Goal: Task Accomplishment & Management: Manage account settings

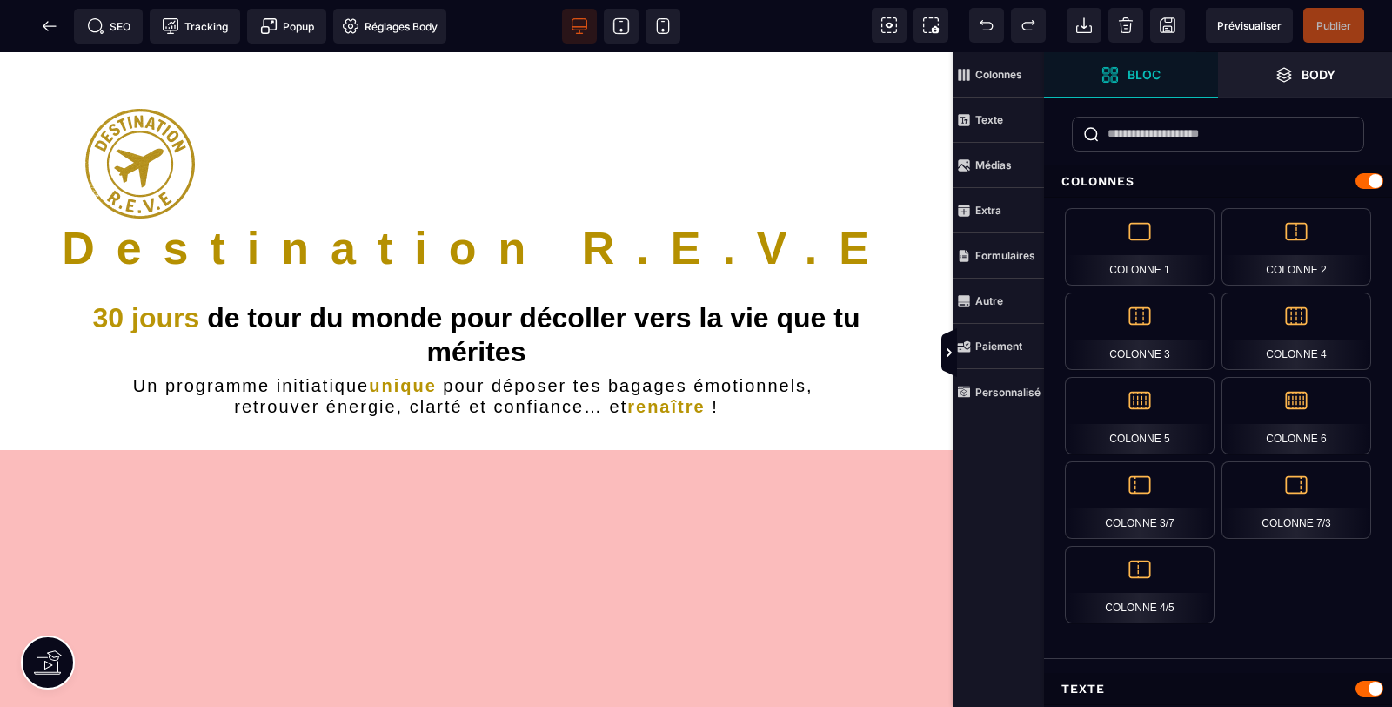
click at [41, 26] on icon at bounding box center [49, 25] width 17 height 17
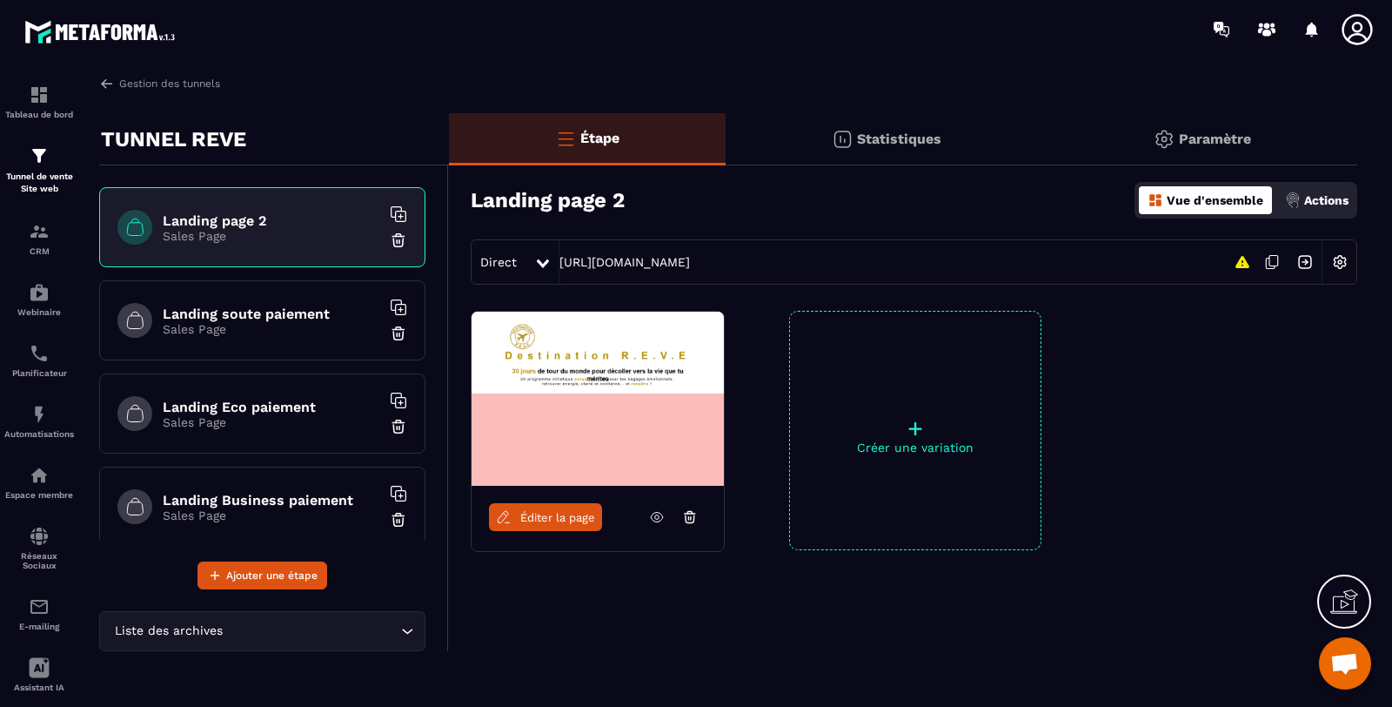
click at [655, 514] on icon at bounding box center [657, 517] width 16 height 16
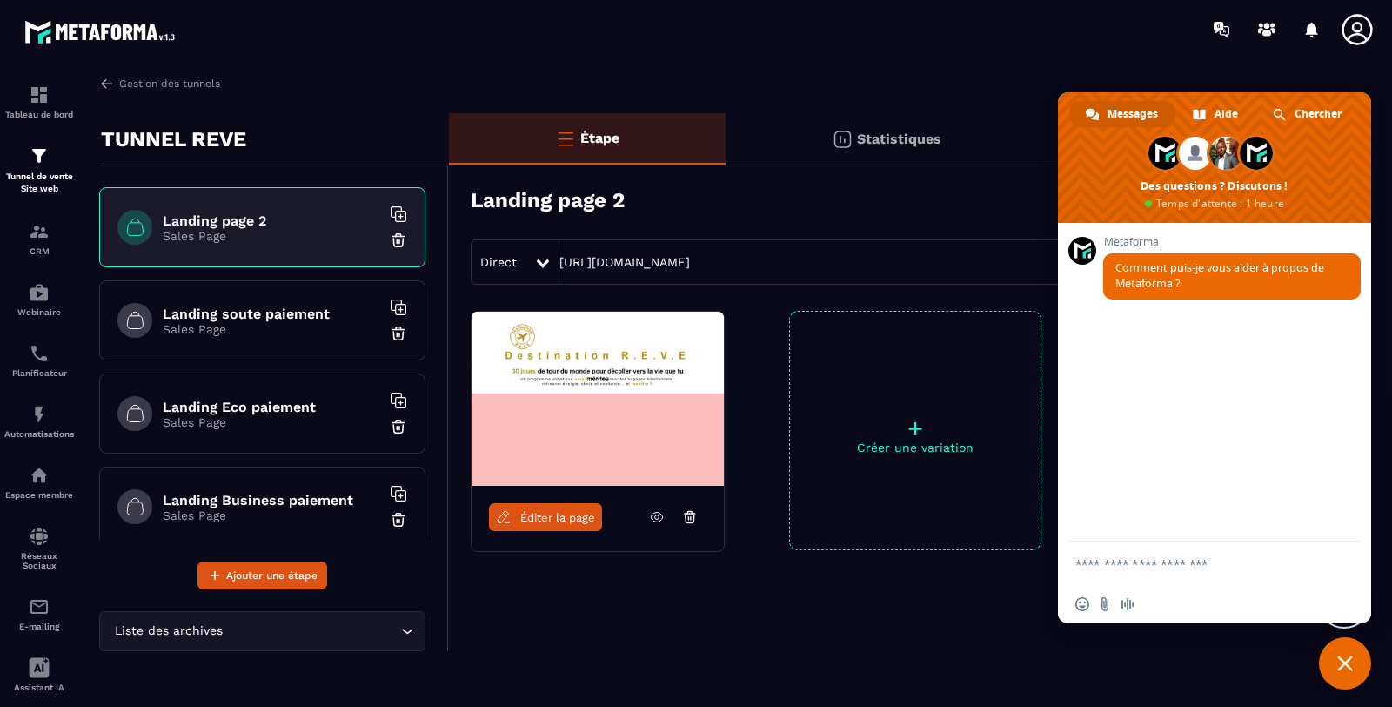
click at [1371, 30] on icon at bounding box center [1357, 29] width 30 height 30
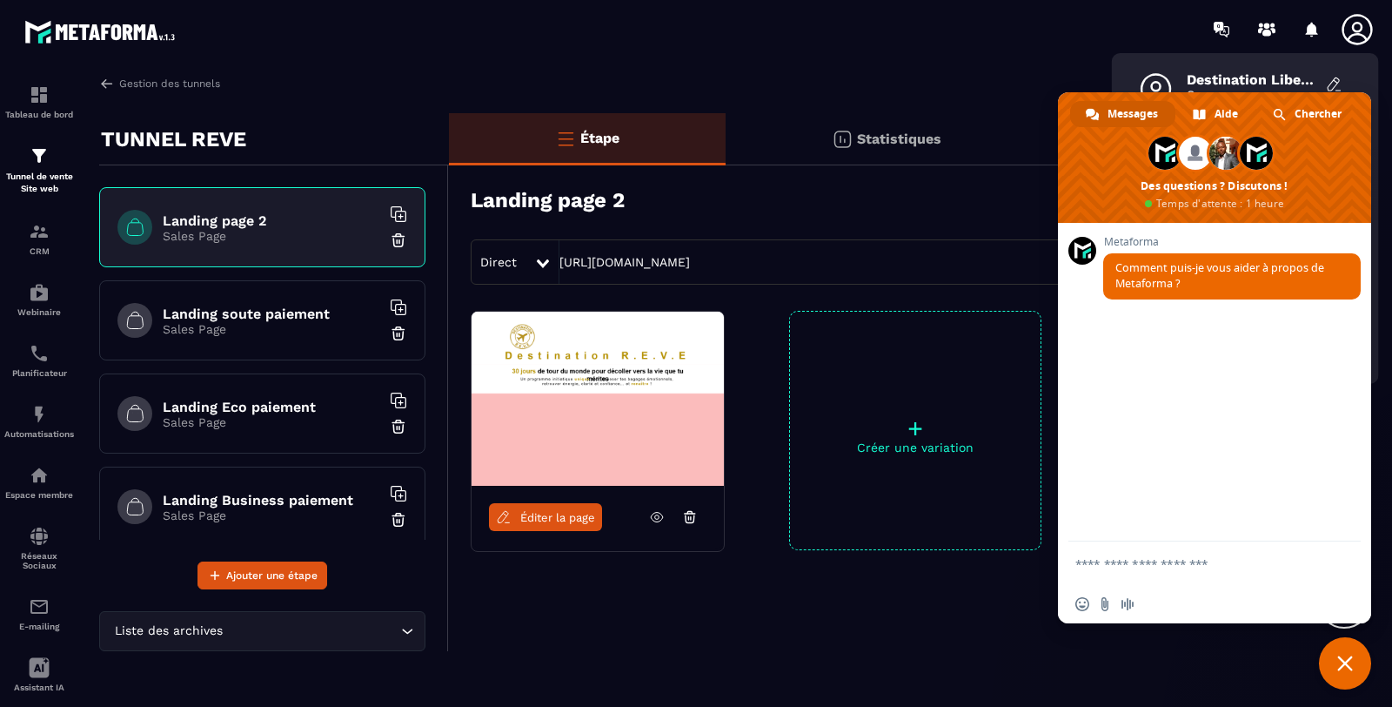
click at [1358, 660] on span "Fermer le chat" at bounding box center [1345, 663] width 52 height 52
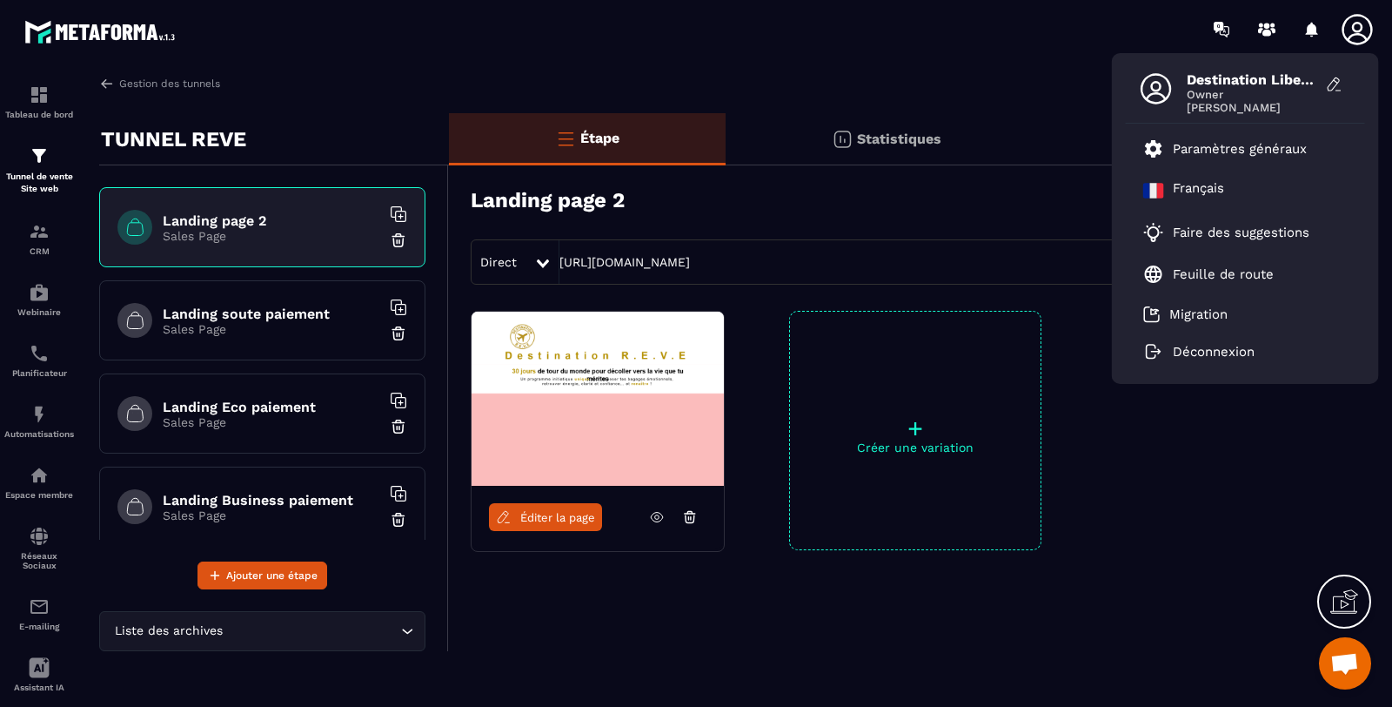
click at [1255, 145] on p "Paramètres généraux" at bounding box center [1240, 149] width 134 height 16
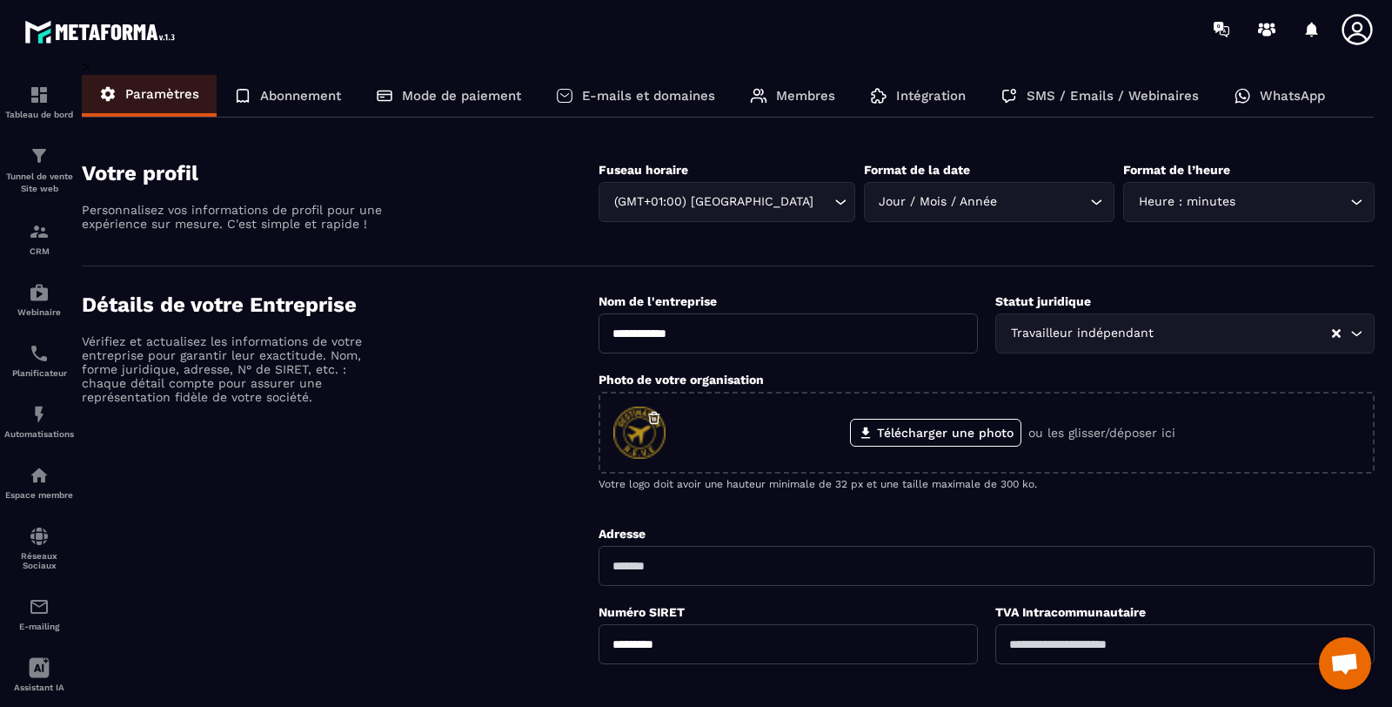
click at [663, 92] on p "E-mails et domaines" at bounding box center [648, 96] width 133 height 16
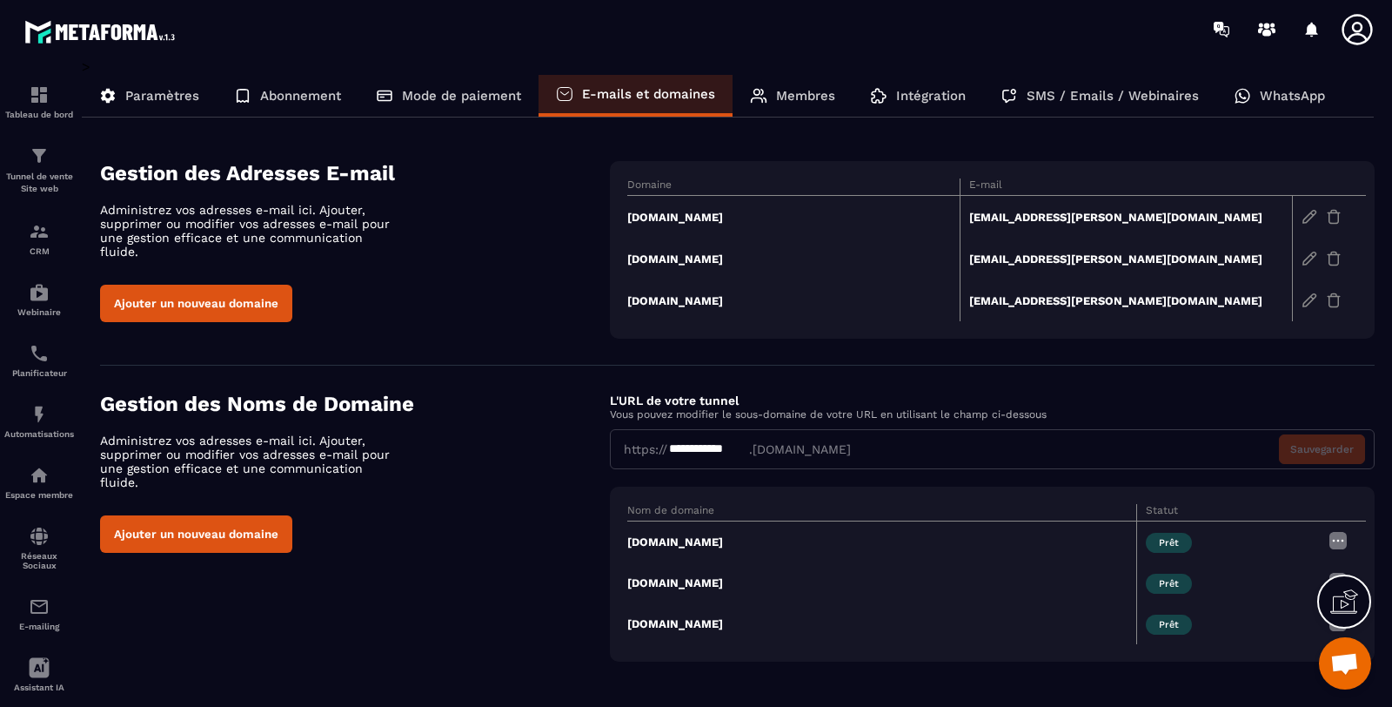
scroll to position [3, 0]
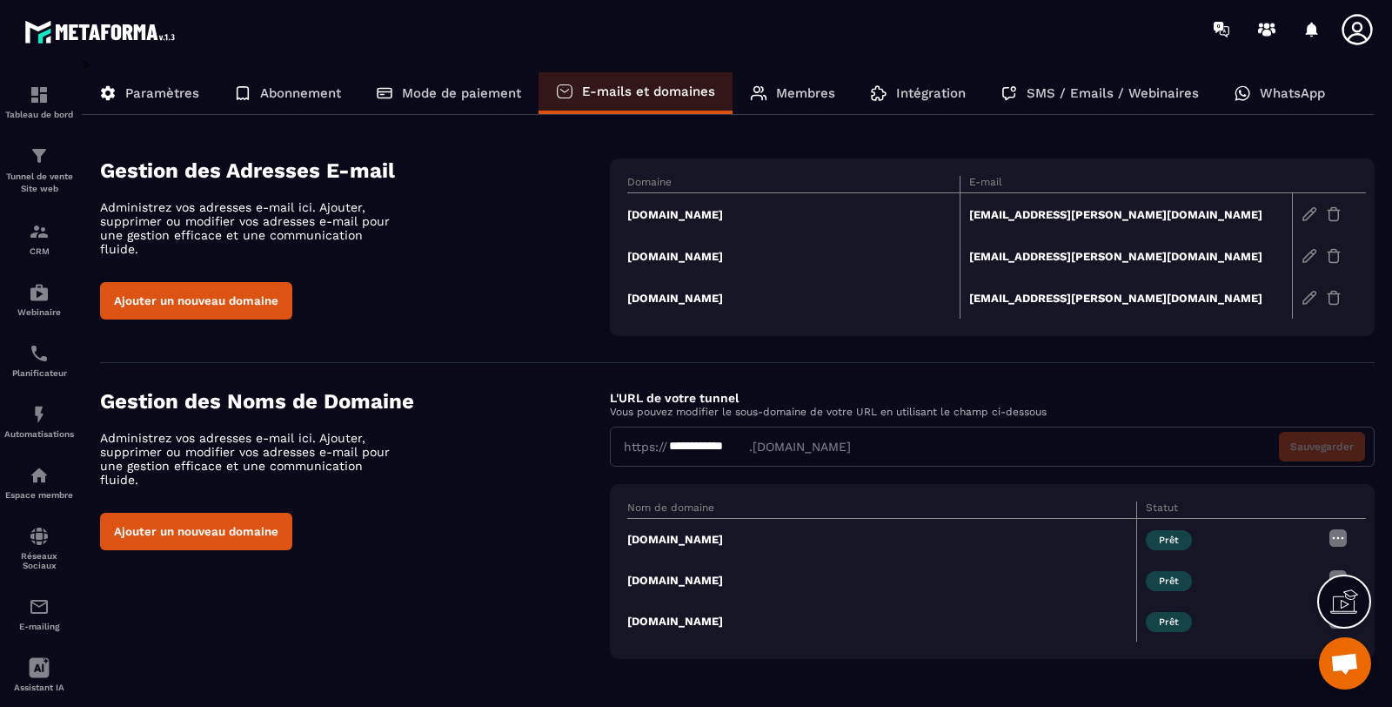
click at [47, 183] on p "Tunnel de vente Site web" at bounding box center [39, 183] width 70 height 24
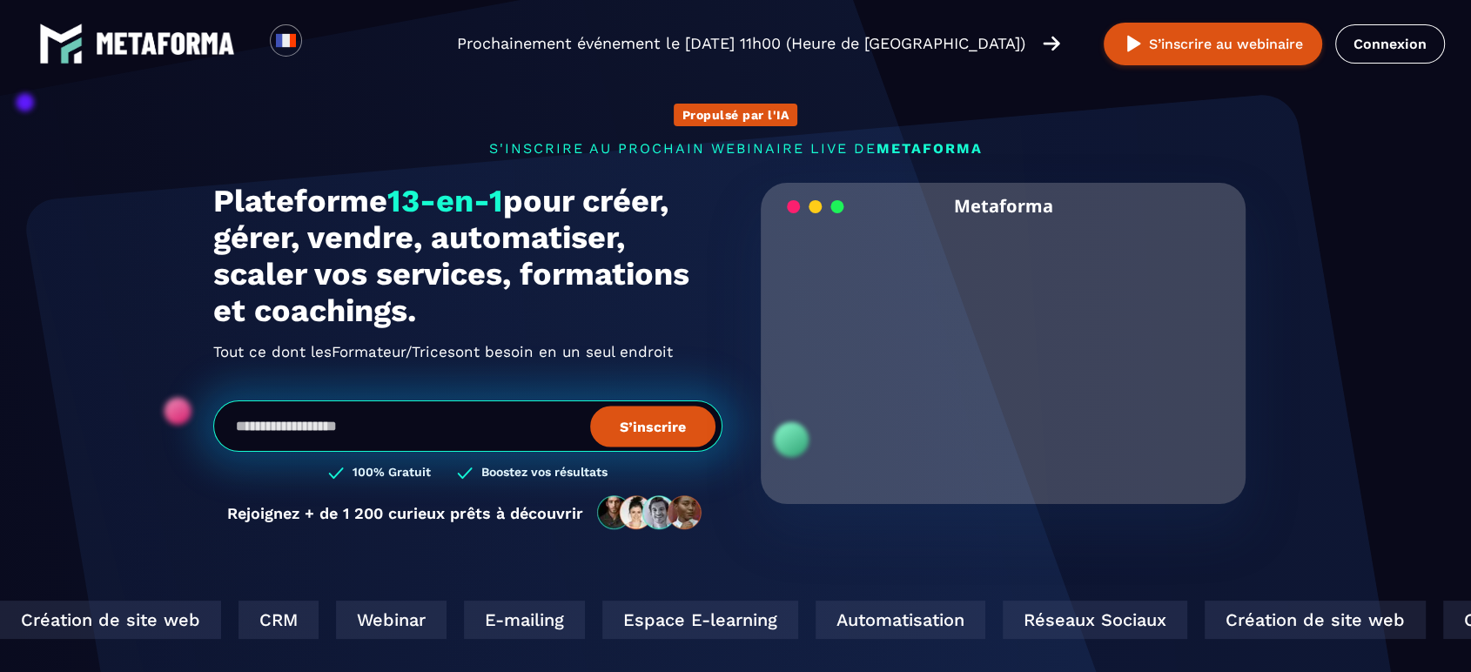
click at [1364, 39] on link "Connexion" at bounding box center [1390, 43] width 110 height 39
